Goal: Task Accomplishment & Management: Use online tool/utility

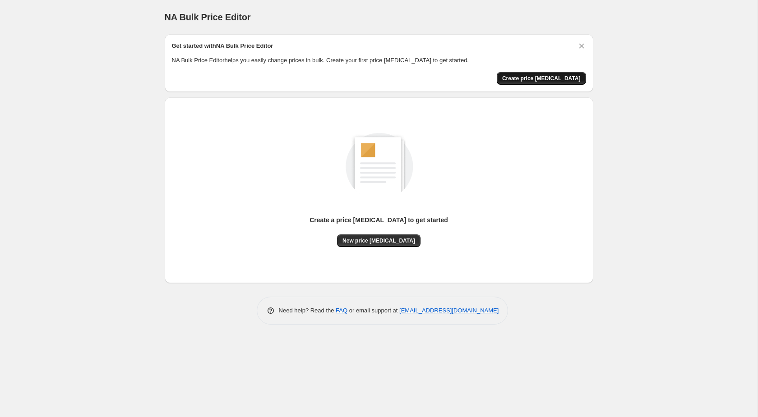
click at [534, 80] on span "Create price change job" at bounding box center [541, 78] width 78 height 7
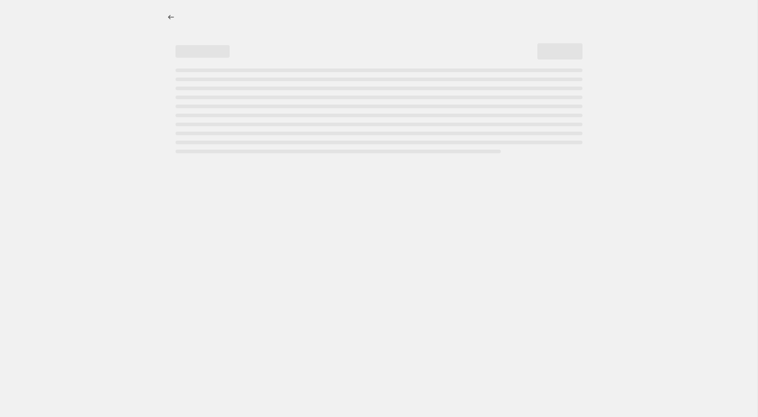
select select "percentage"
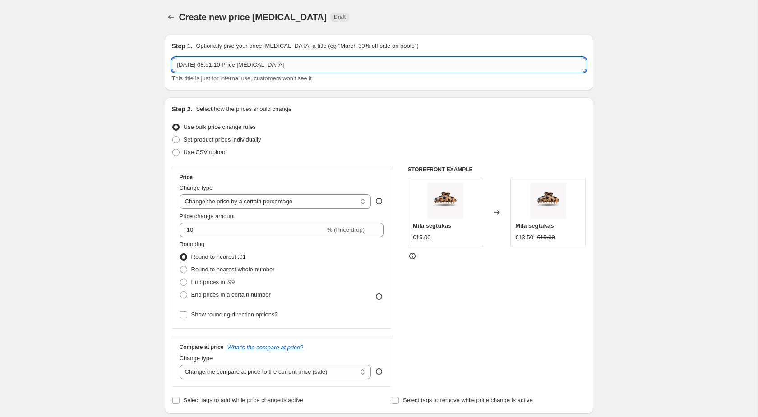
click at [328, 64] on input "8 Sept 2025, 08:51:10 Price change job" at bounding box center [379, 65] width 414 height 14
drag, startPoint x: 331, startPoint y: 64, endPoint x: 152, endPoint y: 65, distance: 179.5
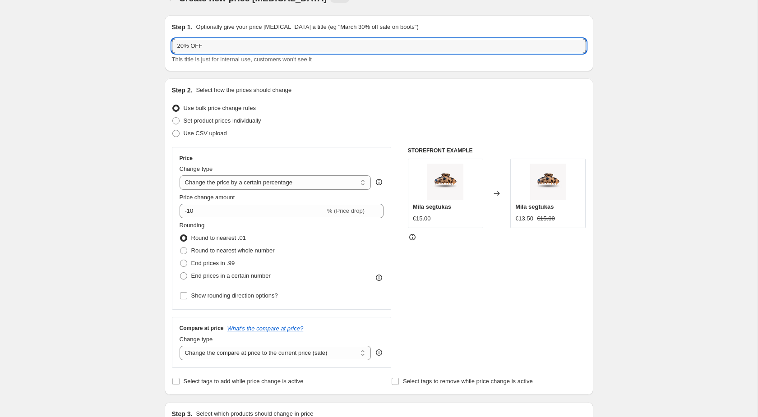
scroll to position [20, 0]
type input "20% OFF"
click at [352, 182] on select "Change the price to a certain amount Change the price by a certain amount Chang…" at bounding box center [276, 181] width 192 height 14
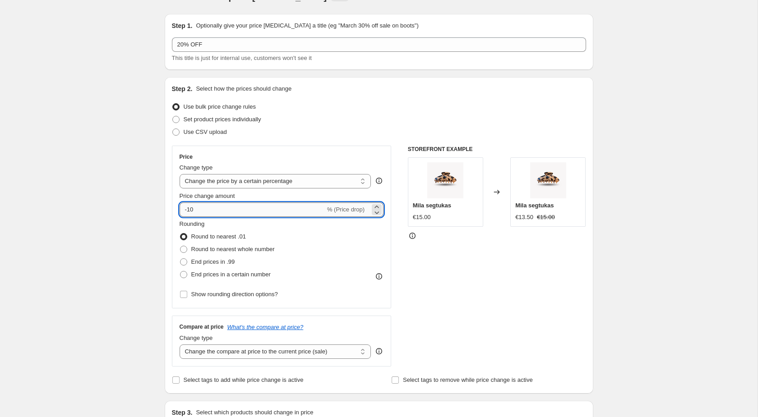
click at [279, 209] on input "-10" at bounding box center [253, 210] width 146 height 14
type input "-1"
type input "-20"
click at [245, 250] on span "Round to nearest whole number" at bounding box center [232, 249] width 83 height 7
click at [180, 246] on input "Round to nearest whole number" at bounding box center [180, 246] width 0 height 0
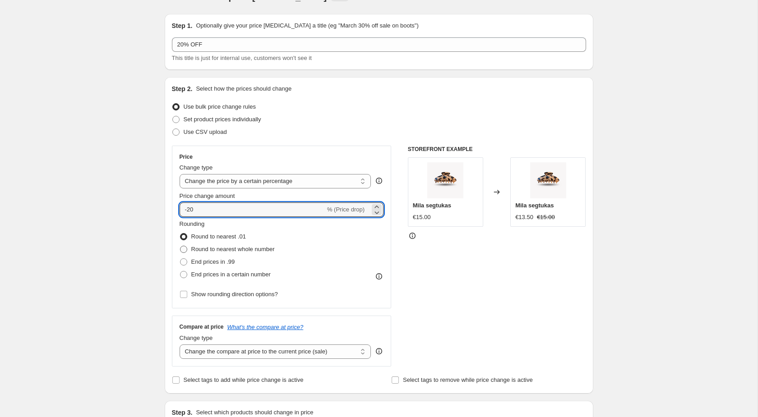
radio input "true"
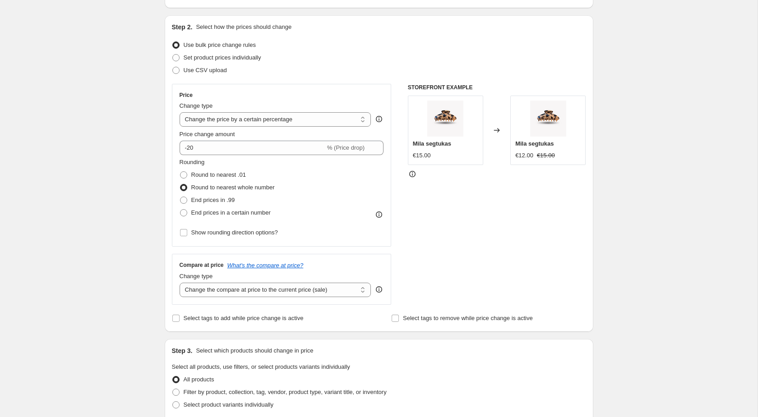
scroll to position [89, 0]
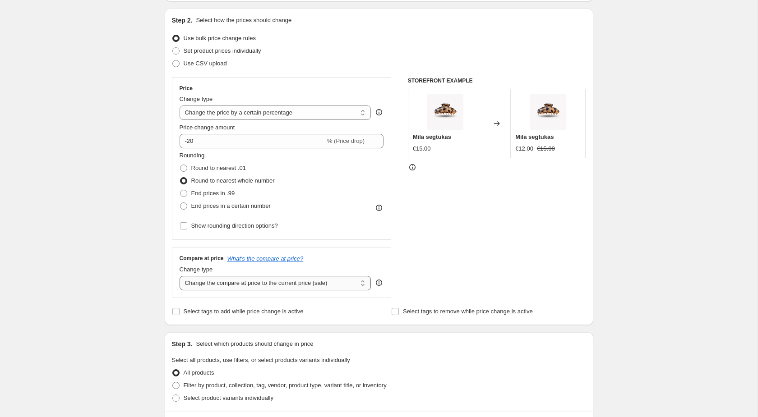
click at [359, 280] on select "Change the compare at price to the current price (sale) Change the compare at p…" at bounding box center [276, 283] width 192 height 14
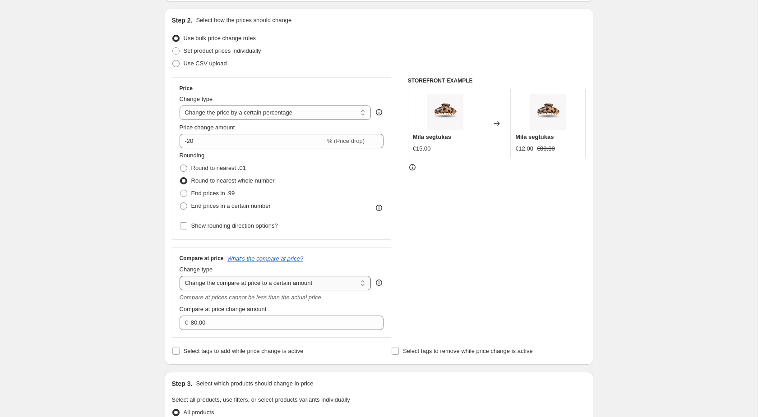
click at [352, 282] on select "Change the compare at price to the current price (sale) Change the compare at p…" at bounding box center [276, 283] width 192 height 14
select select "ep"
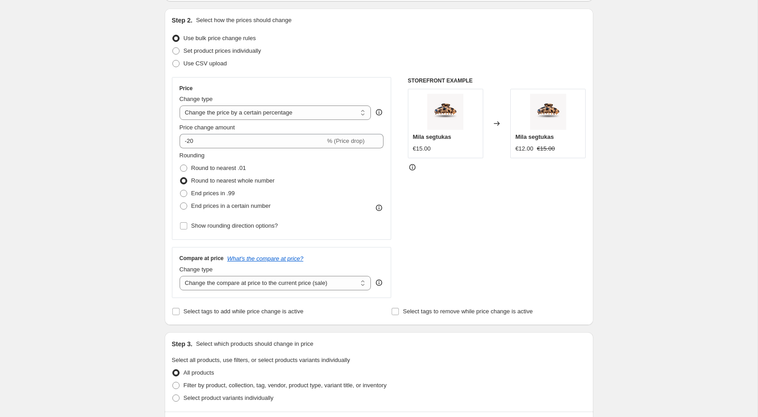
click at [417, 239] on div "STOREFRONT EXAMPLE Mila segtukas €15.00 Changed to Mila segtukas €12.00 €15.00" at bounding box center [497, 187] width 178 height 221
click at [246, 309] on span "Select tags to add while price change is active" at bounding box center [244, 311] width 120 height 7
click at [180, 309] on input "Select tags to add while price change is active" at bounding box center [175, 311] width 7 height 7
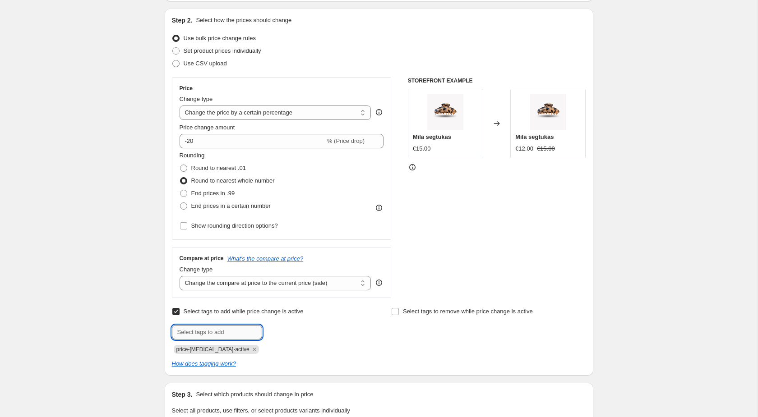
click at [245, 329] on input "text" at bounding box center [217, 332] width 90 height 14
click at [174, 311] on input "Select tags to add while price change is active" at bounding box center [175, 311] width 7 height 7
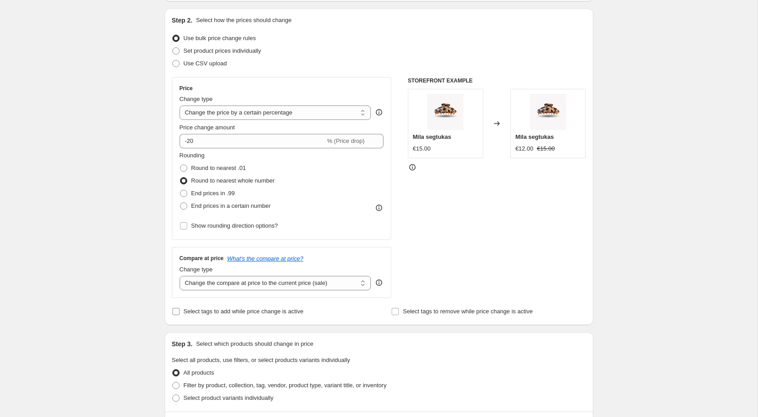
click at [174, 311] on input "Select tags to add while price change is active" at bounding box center [175, 311] width 7 height 7
checkbox input "true"
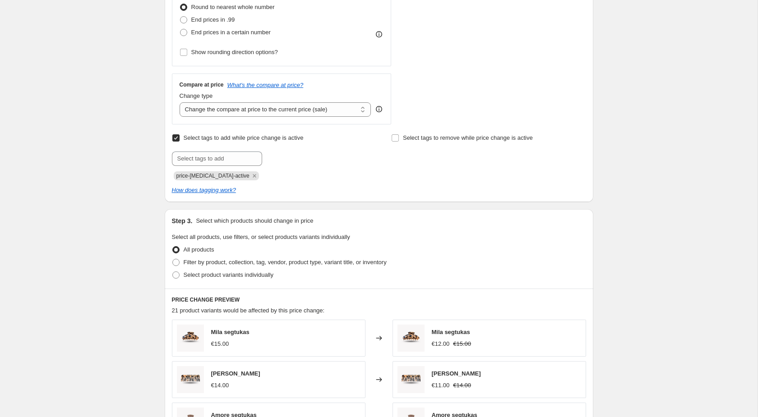
scroll to position [265, 0]
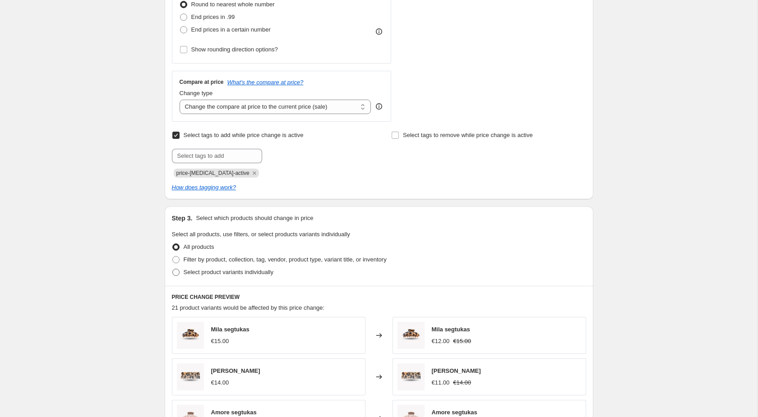
click at [248, 269] on span "Select product variants individually" at bounding box center [229, 272] width 90 height 7
click at [173, 269] on input "Select product variants individually" at bounding box center [172, 269] width 0 height 0
radio input "true"
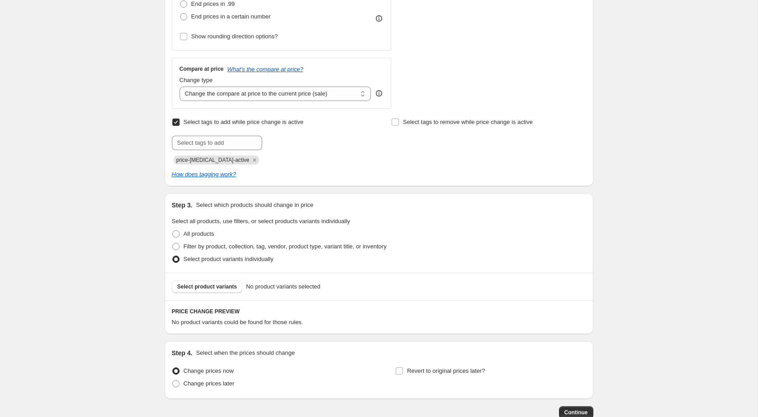
scroll to position [289, 0]
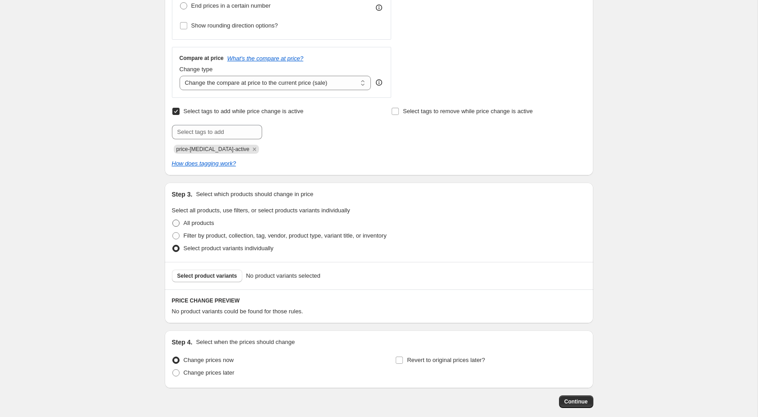
click at [180, 224] on label "All products" at bounding box center [193, 223] width 42 height 13
click at [173, 220] on input "All products" at bounding box center [172, 220] width 0 height 0
radio input "true"
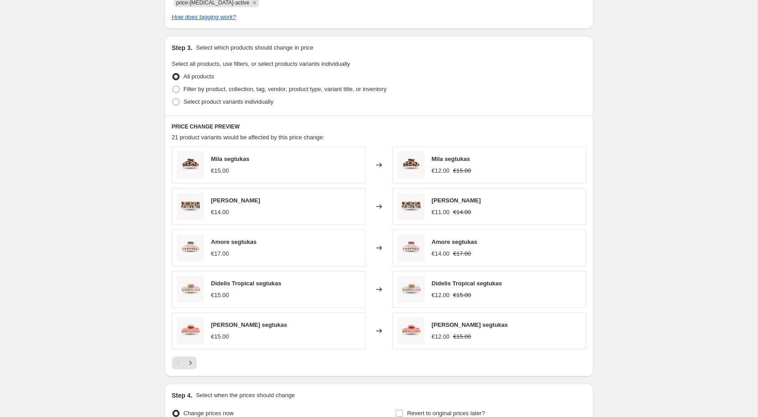
scroll to position [439, 0]
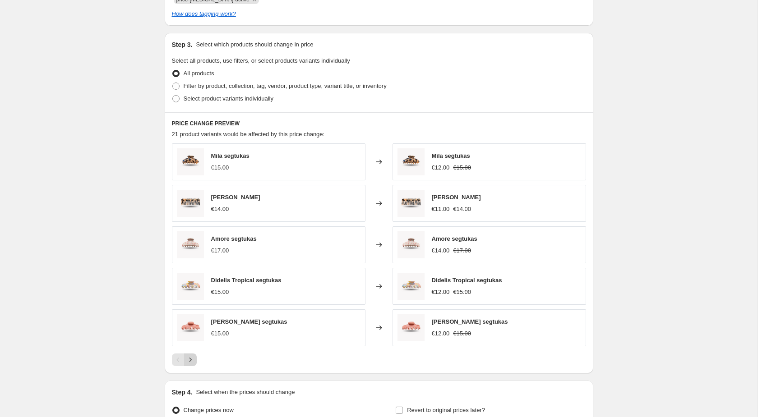
click at [188, 355] on icon "Next" at bounding box center [190, 359] width 9 height 9
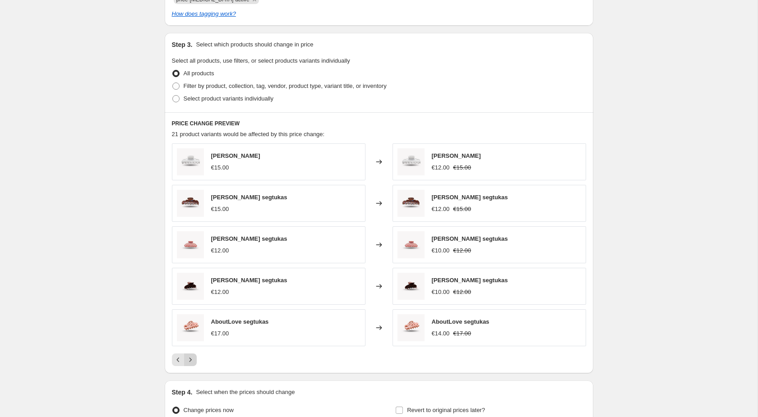
click at [194, 358] on icon "Next" at bounding box center [190, 359] width 9 height 9
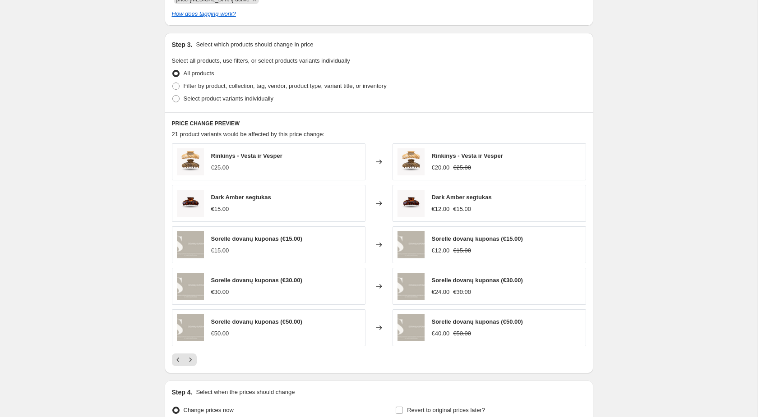
click at [378, 201] on icon at bounding box center [378, 203] width 9 height 9
click at [309, 208] on div "Dark Amber segtukas €15.00" at bounding box center [269, 203] width 194 height 37
click at [303, 203] on div "Dark Amber segtukas €15.00" at bounding box center [269, 203] width 194 height 37
click at [249, 203] on div "Dark Amber segtukas €15.00" at bounding box center [241, 203] width 60 height 21
click at [173, 358] on button "Previous" at bounding box center [178, 360] width 13 height 13
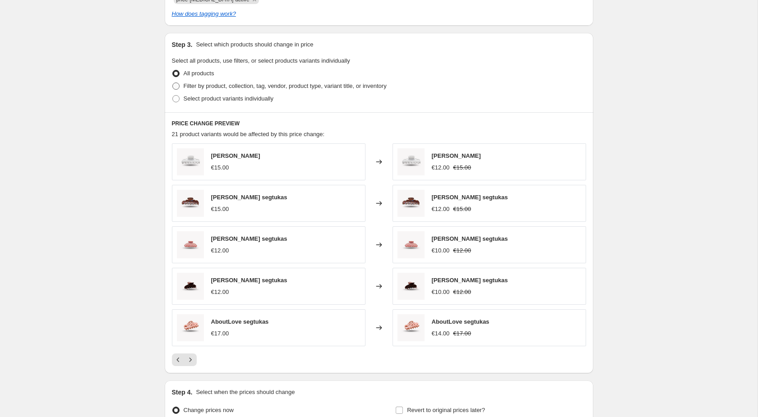
click at [211, 87] on span "Filter by product, collection, tag, vendor, product type, variant title, or inv…" at bounding box center [285, 86] width 203 height 7
click at [173, 83] on input "Filter by product, collection, tag, vendor, product type, variant title, or inv…" at bounding box center [172, 83] width 0 height 0
radio input "true"
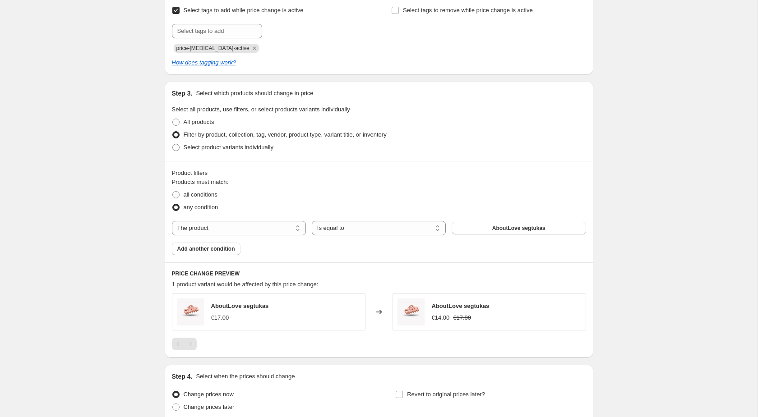
scroll to position [388, 0]
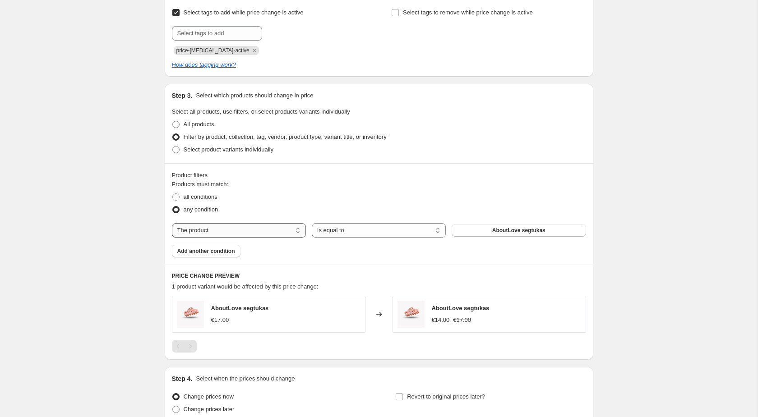
click at [246, 236] on select "The product The product's collection The product's vendor The product's type Th…" at bounding box center [239, 230] width 134 height 14
click at [206, 116] on legend "Select all products, use filters, or select products variants individually" at bounding box center [261, 112] width 178 height 11
click at [202, 149] on span "Select product variants individually" at bounding box center [229, 149] width 90 height 7
click at [173, 147] on input "Select product variants individually" at bounding box center [172, 146] width 0 height 0
radio input "true"
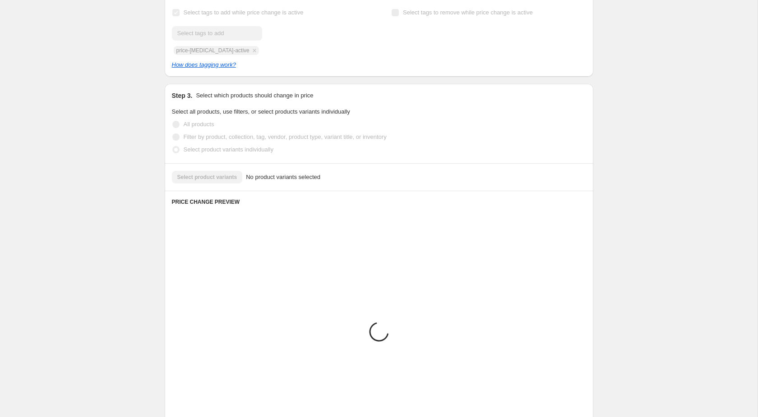
scroll to position [334, 0]
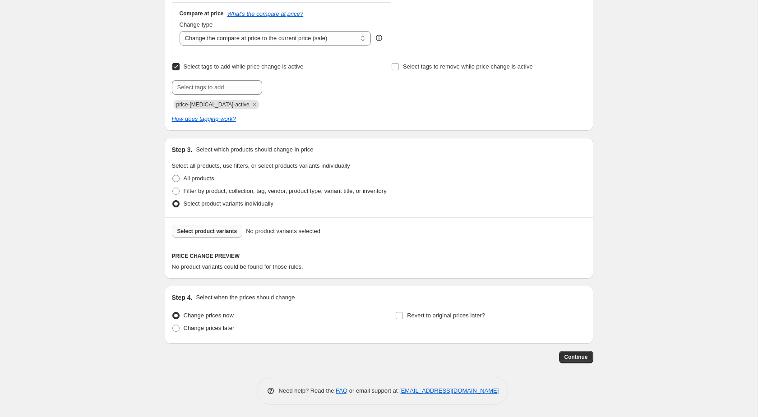
click at [232, 230] on span "Select product variants" at bounding box center [207, 231] width 60 height 7
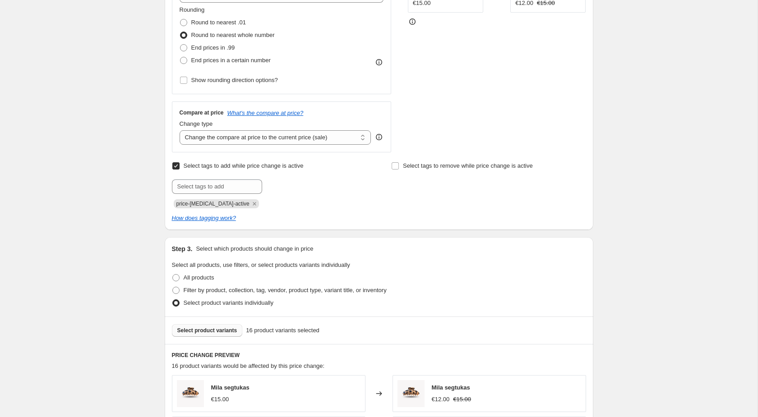
scroll to position [234, 0]
click at [169, 167] on div "Step 2. Select how the prices should change Use bulk price change rules Set pro…" at bounding box center [379, 46] width 429 height 367
click at [175, 167] on input "Select tags to add while price change is active" at bounding box center [175, 166] width 7 height 7
checkbox input "false"
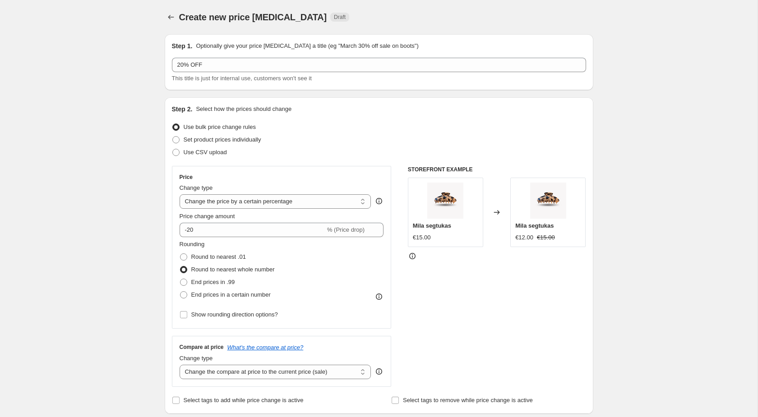
scroll to position [509, 0]
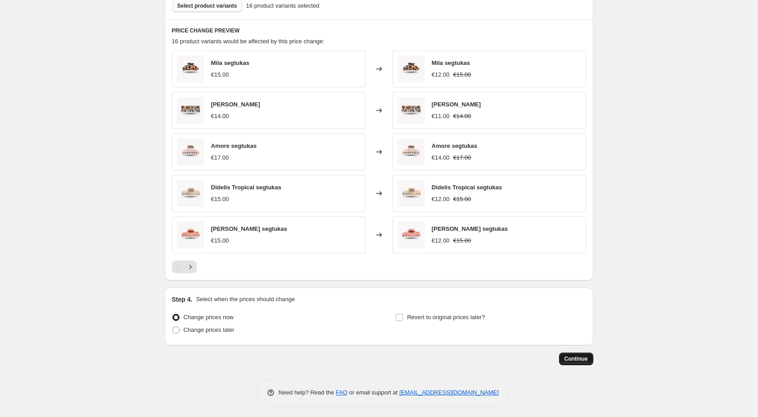
click at [576, 359] on span "Continue" at bounding box center [575, 358] width 23 height 7
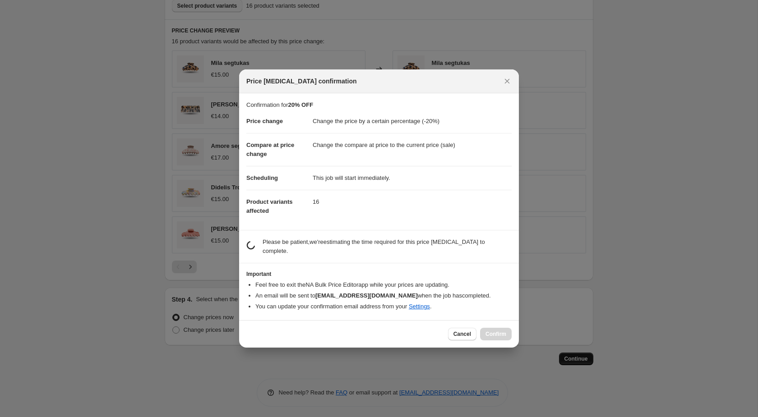
scroll to position [0, 0]
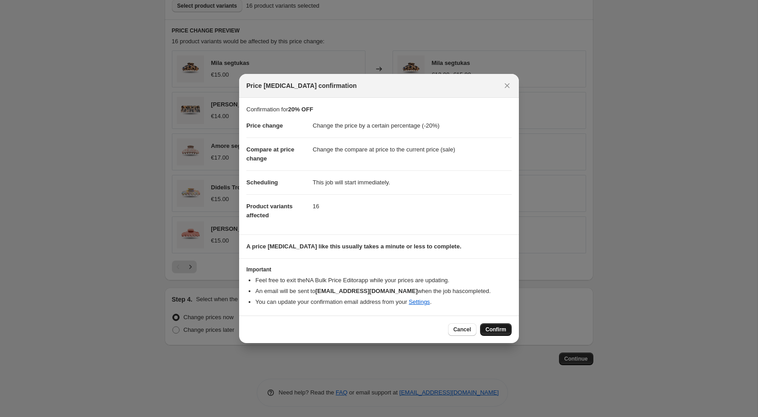
click at [497, 332] on span "Confirm" at bounding box center [495, 329] width 21 height 7
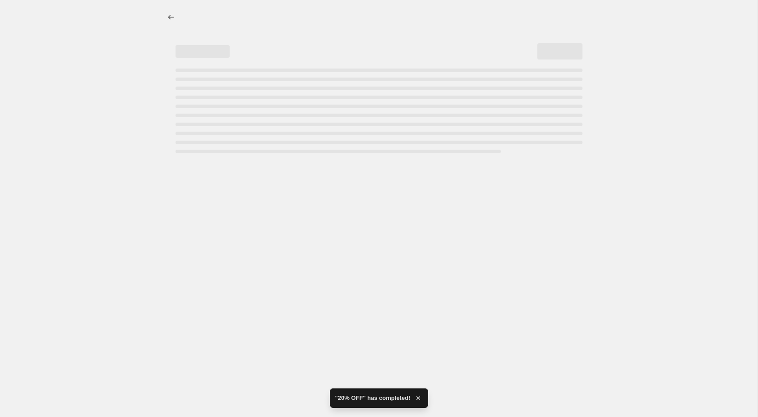
select select "percentage"
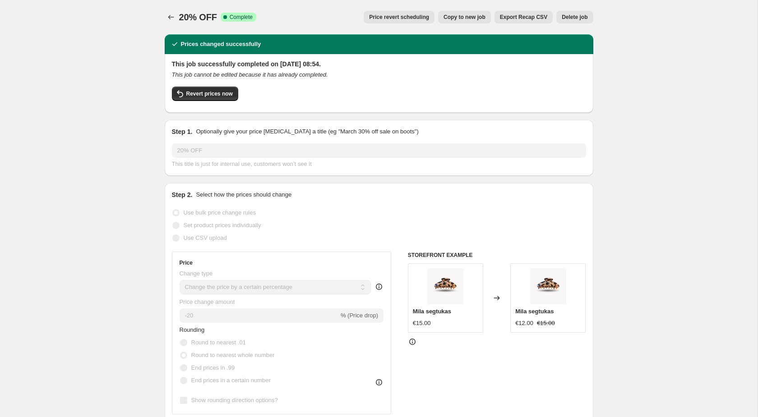
click at [252, 18] on span "Complete" at bounding box center [241, 17] width 23 height 7
click at [203, 98] on button "Revert prices now" at bounding box center [205, 94] width 66 height 14
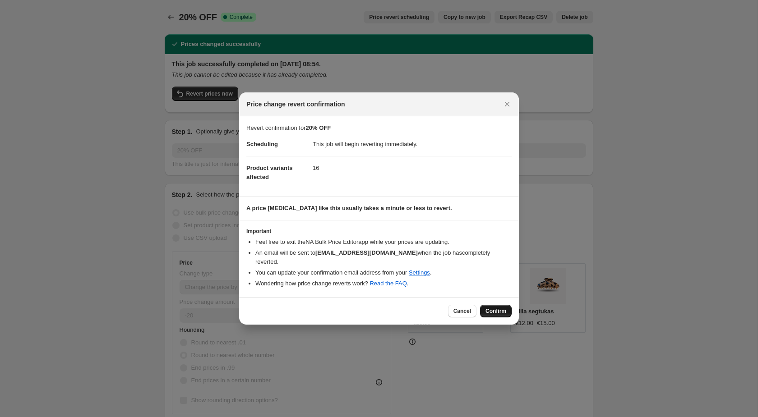
click at [504, 308] on span "Confirm" at bounding box center [495, 311] width 21 height 7
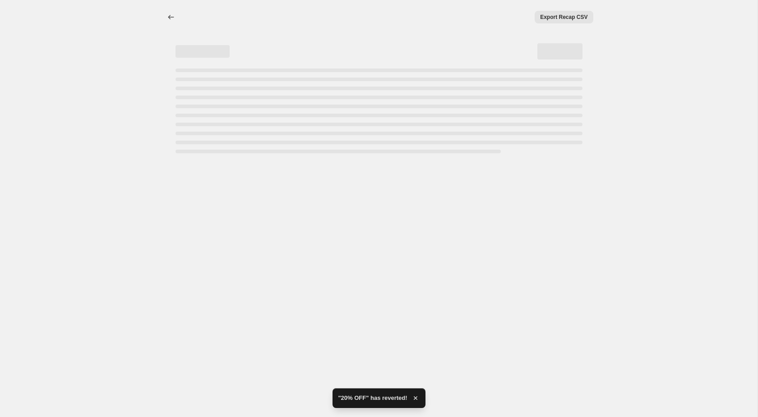
select select "percentage"
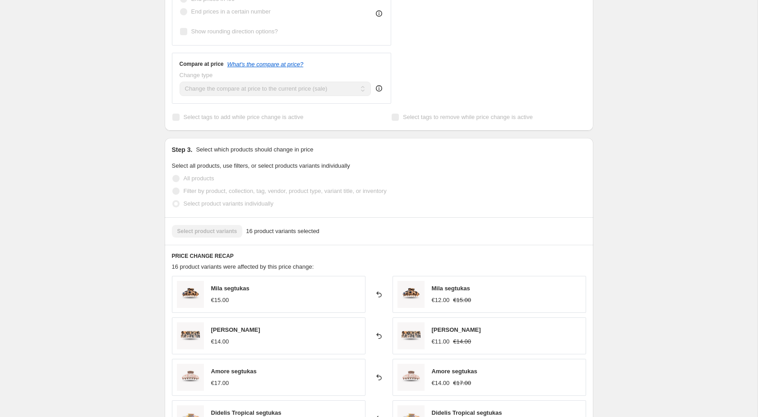
scroll to position [358, 0]
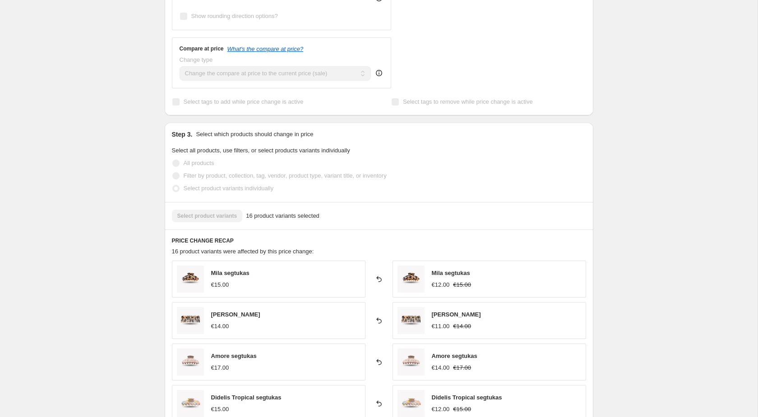
click at [444, 298] on div "Mila segtukas €15.00 Reverted back Mila segtukas €12.00 €15.00 Mila šukos €14.0…" at bounding box center [379, 362] width 414 height 203
click at [441, 327] on div "€11.00" at bounding box center [441, 326] width 18 height 9
click at [440, 359] on div "Amore segtukas €14.00 €17.00" at bounding box center [455, 362] width 46 height 21
click at [415, 359] on img at bounding box center [410, 362] width 27 height 27
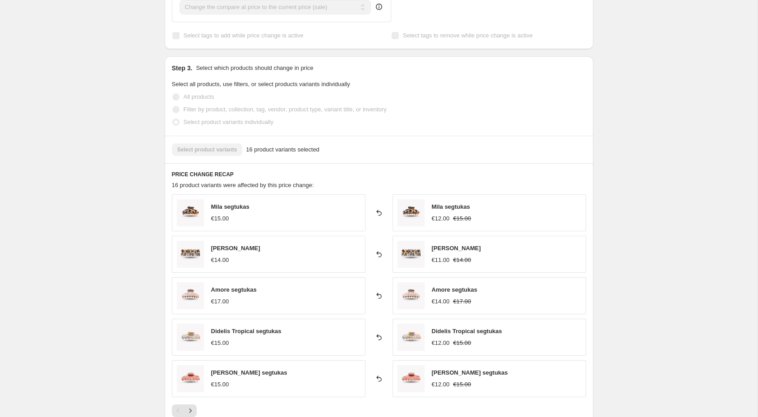
scroll to position [427, 0]
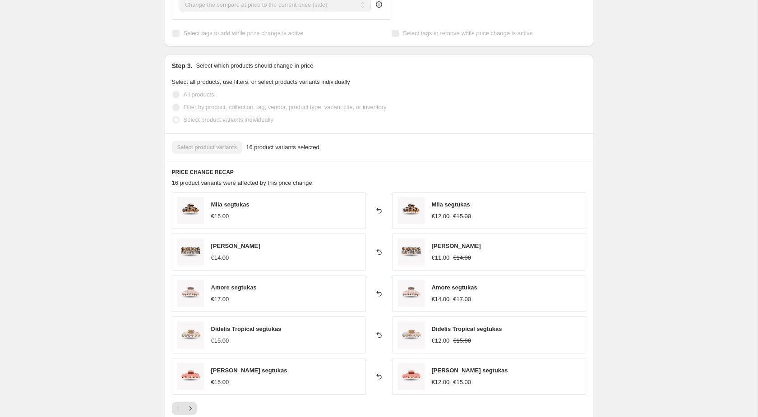
click at [285, 294] on div "Amore segtukas €17.00" at bounding box center [269, 293] width 194 height 37
click at [381, 290] on icon at bounding box center [378, 293] width 9 height 9
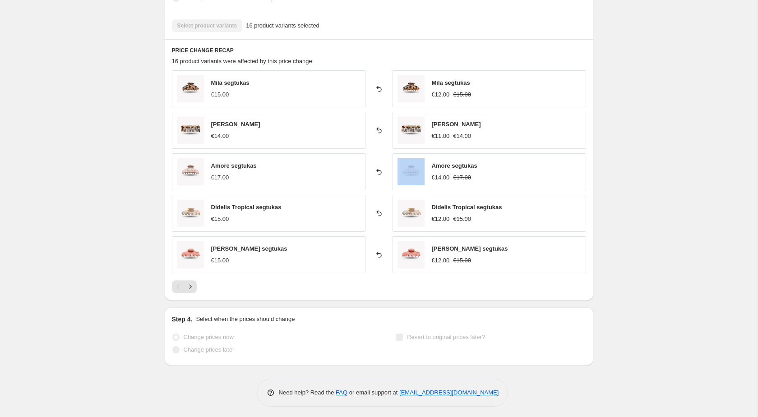
scroll to position [0, 0]
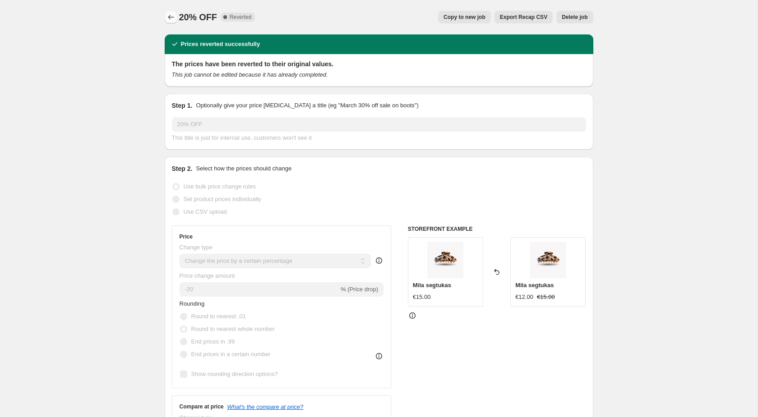
click at [176, 18] on button "Price change jobs" at bounding box center [171, 17] width 13 height 13
